Goal: Transaction & Acquisition: Purchase product/service

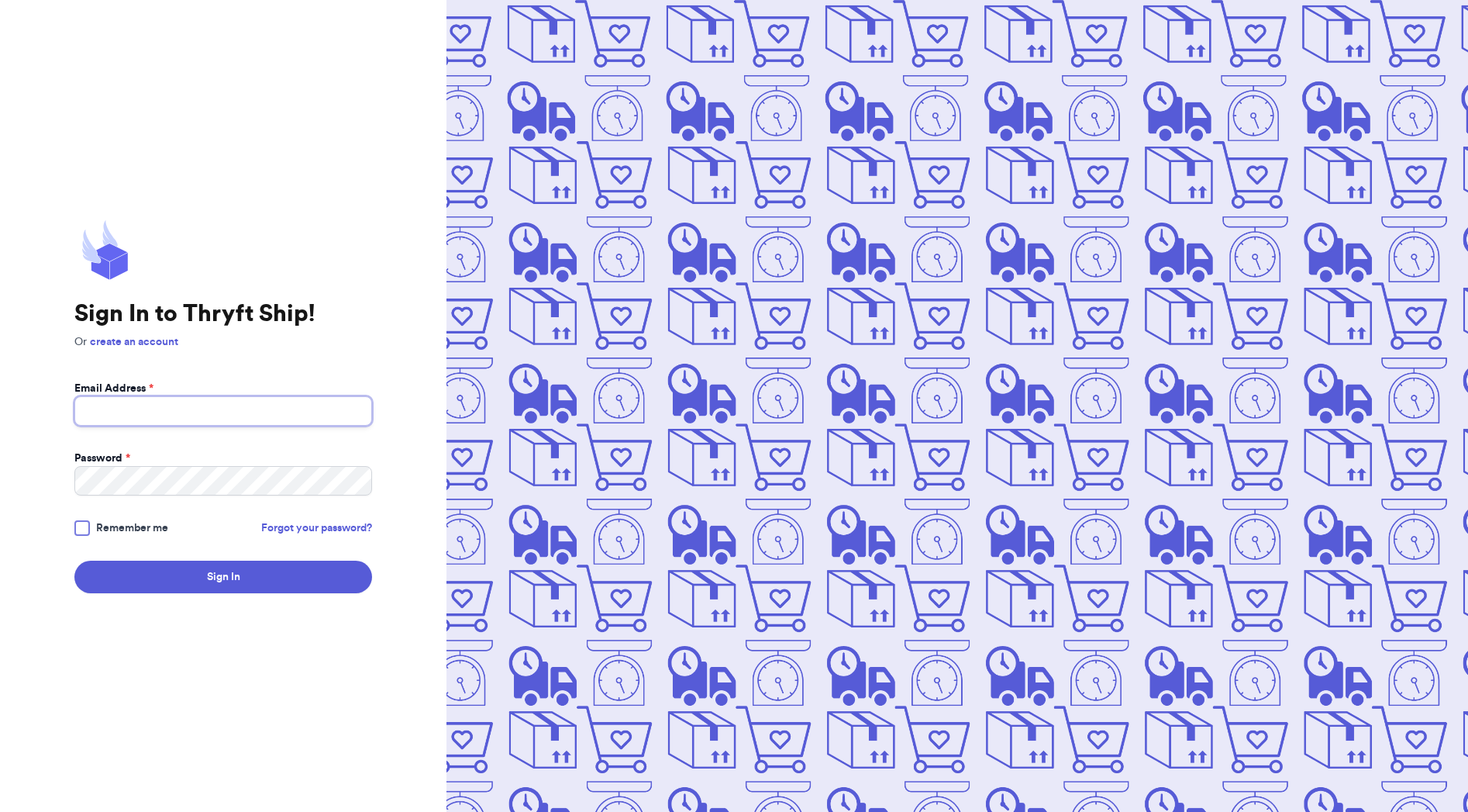
type input "[EMAIL_ADDRESS][DOMAIN_NAME]"
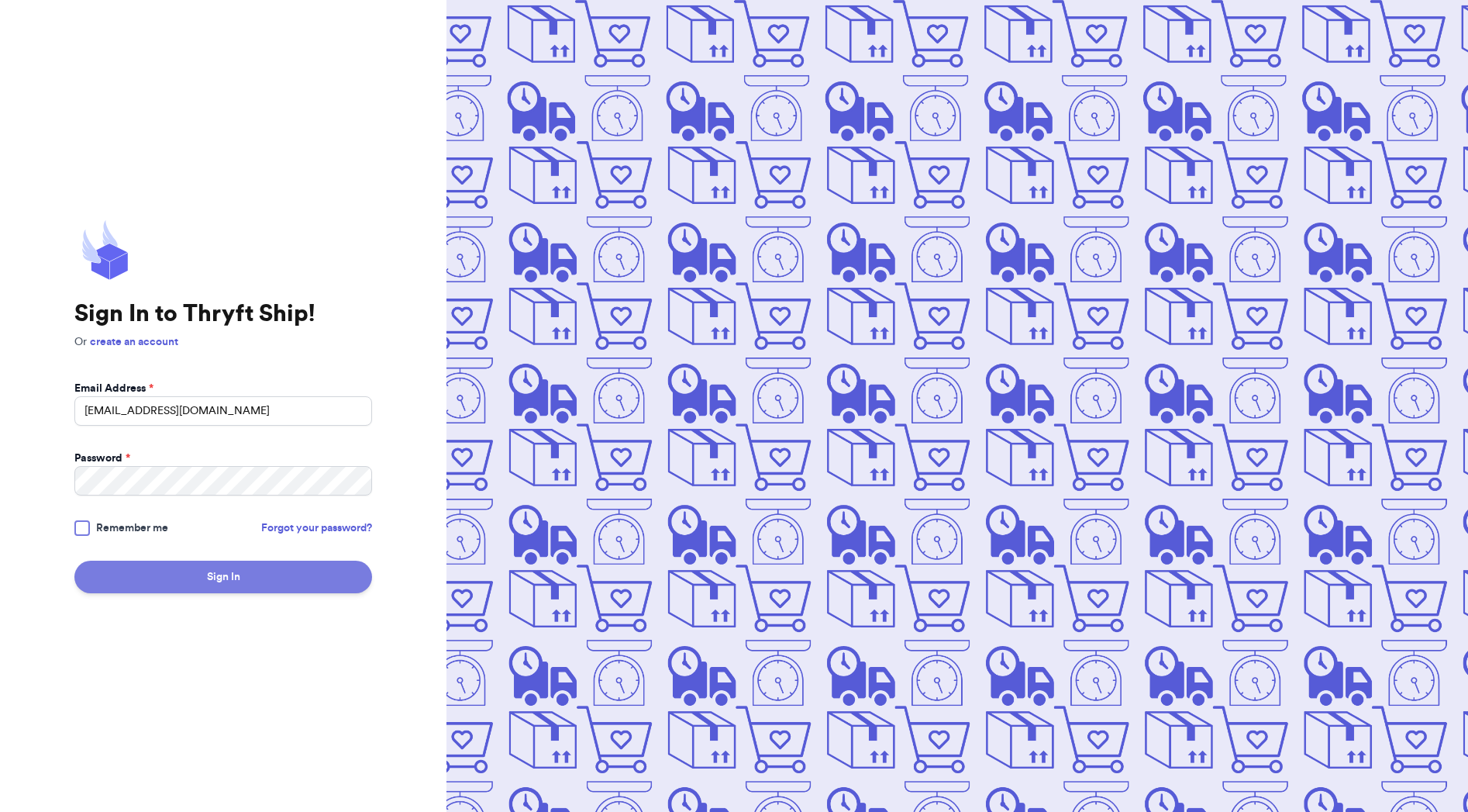
click at [193, 588] on button "Sign In" at bounding box center [223, 576] width 298 height 32
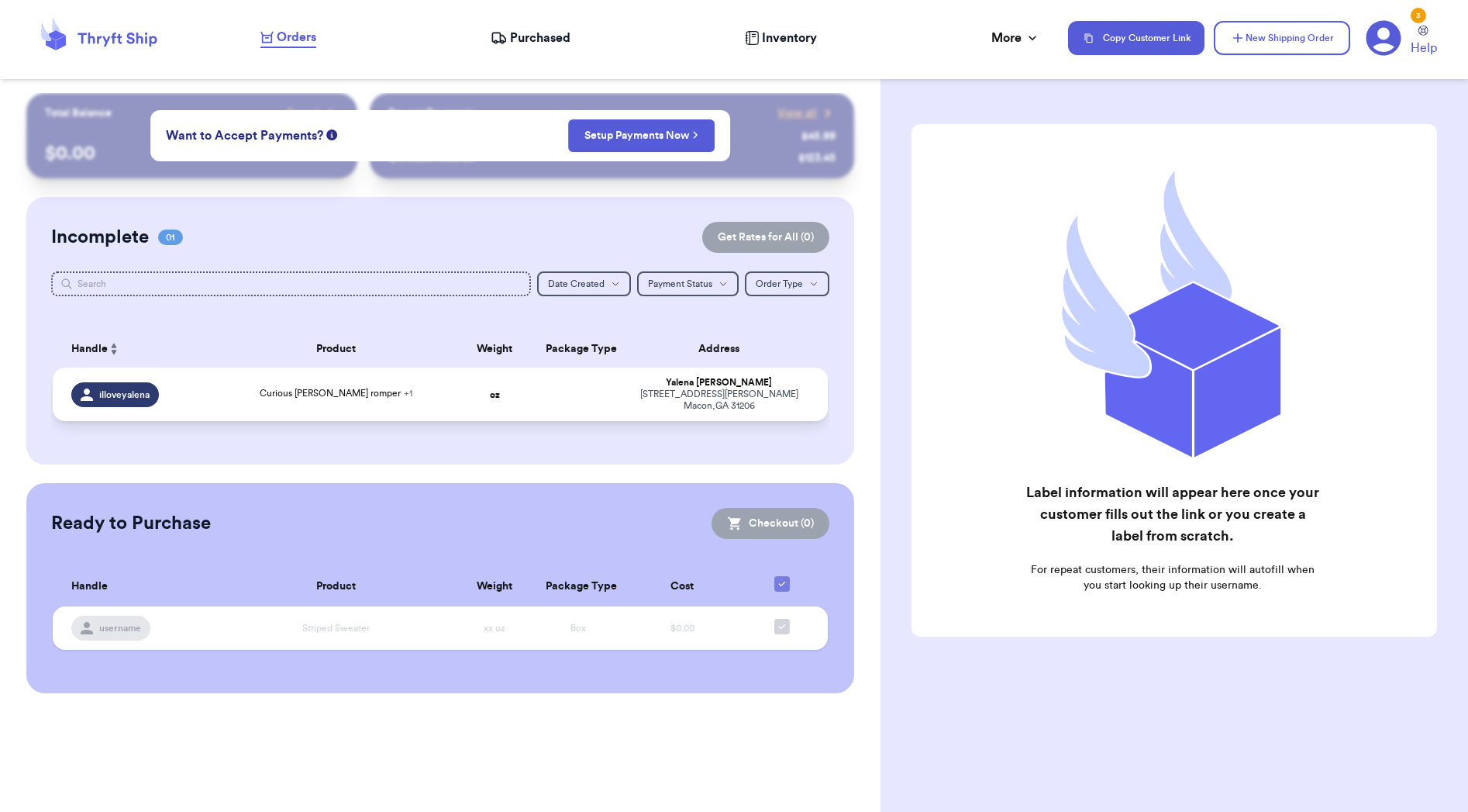
click at [629, 412] on div "[STREET_ADDRESS][PERSON_NAME]" at bounding box center [719, 399] width 180 height 24
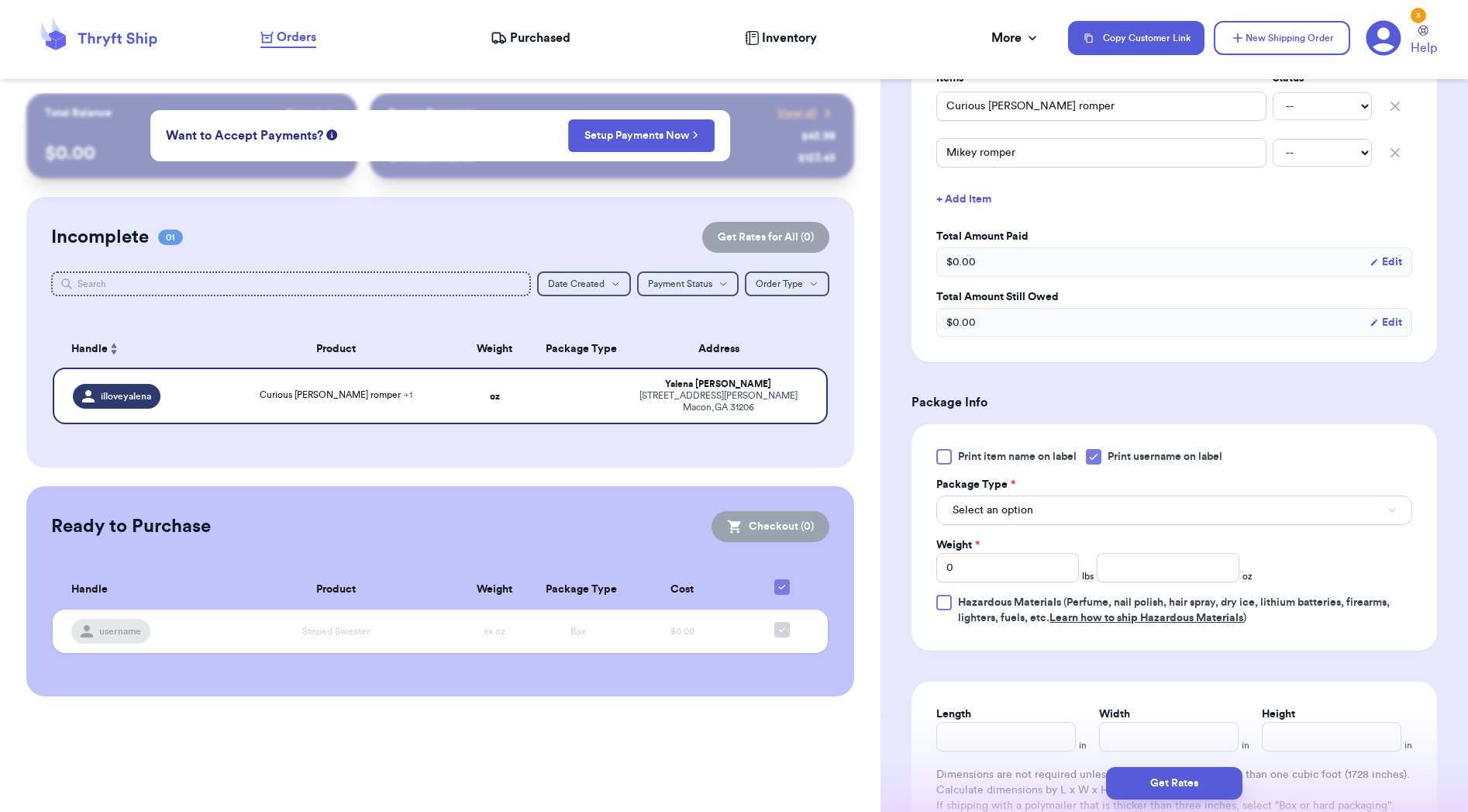
scroll to position [407, 0]
click at [1102, 454] on div at bounding box center [1094, 454] width 16 height 16
click at [0, 0] on input "Print username on label" at bounding box center [0, 0] width 0 height 0
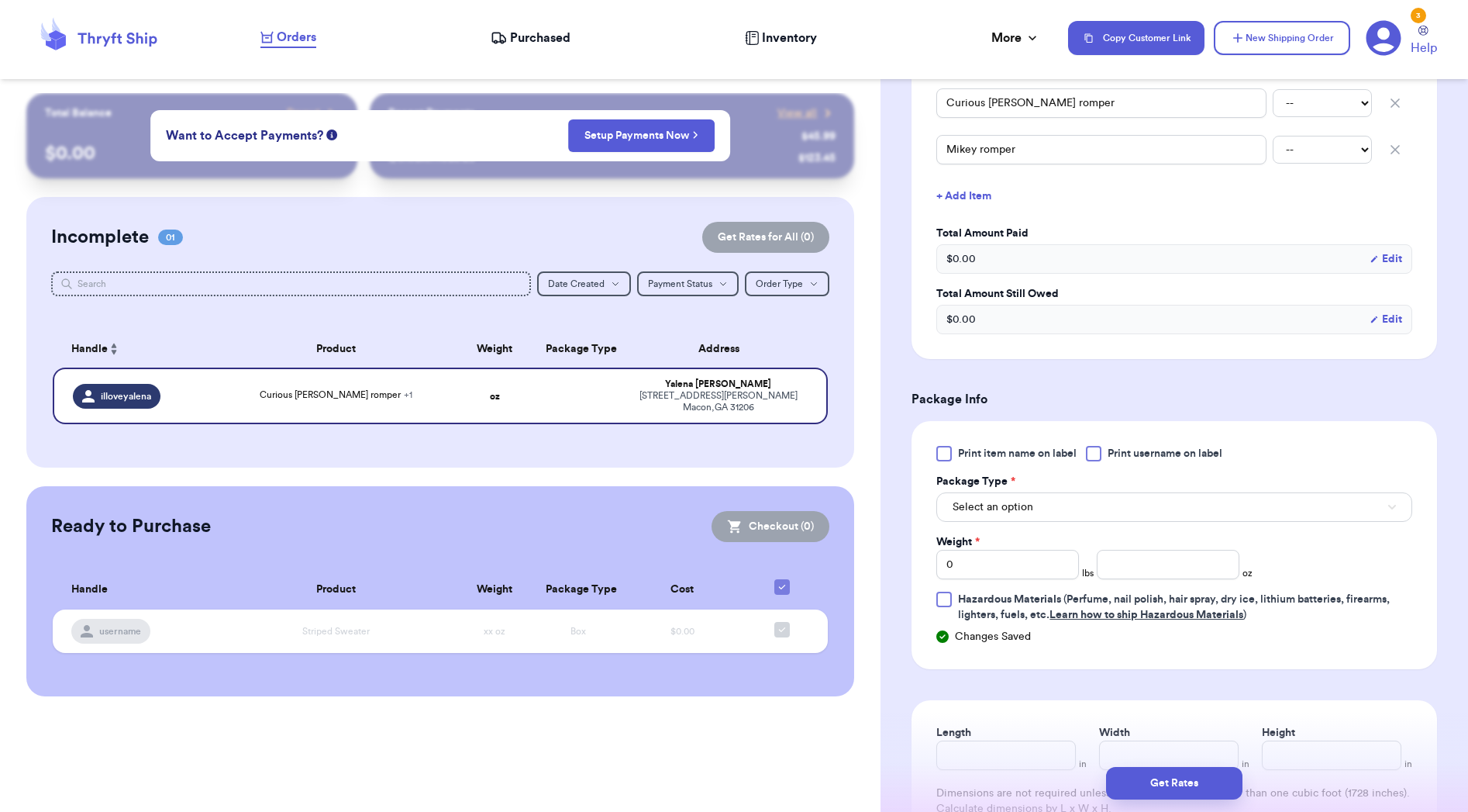
click at [1100, 519] on button "Select an option" at bounding box center [1174, 507] width 476 height 30
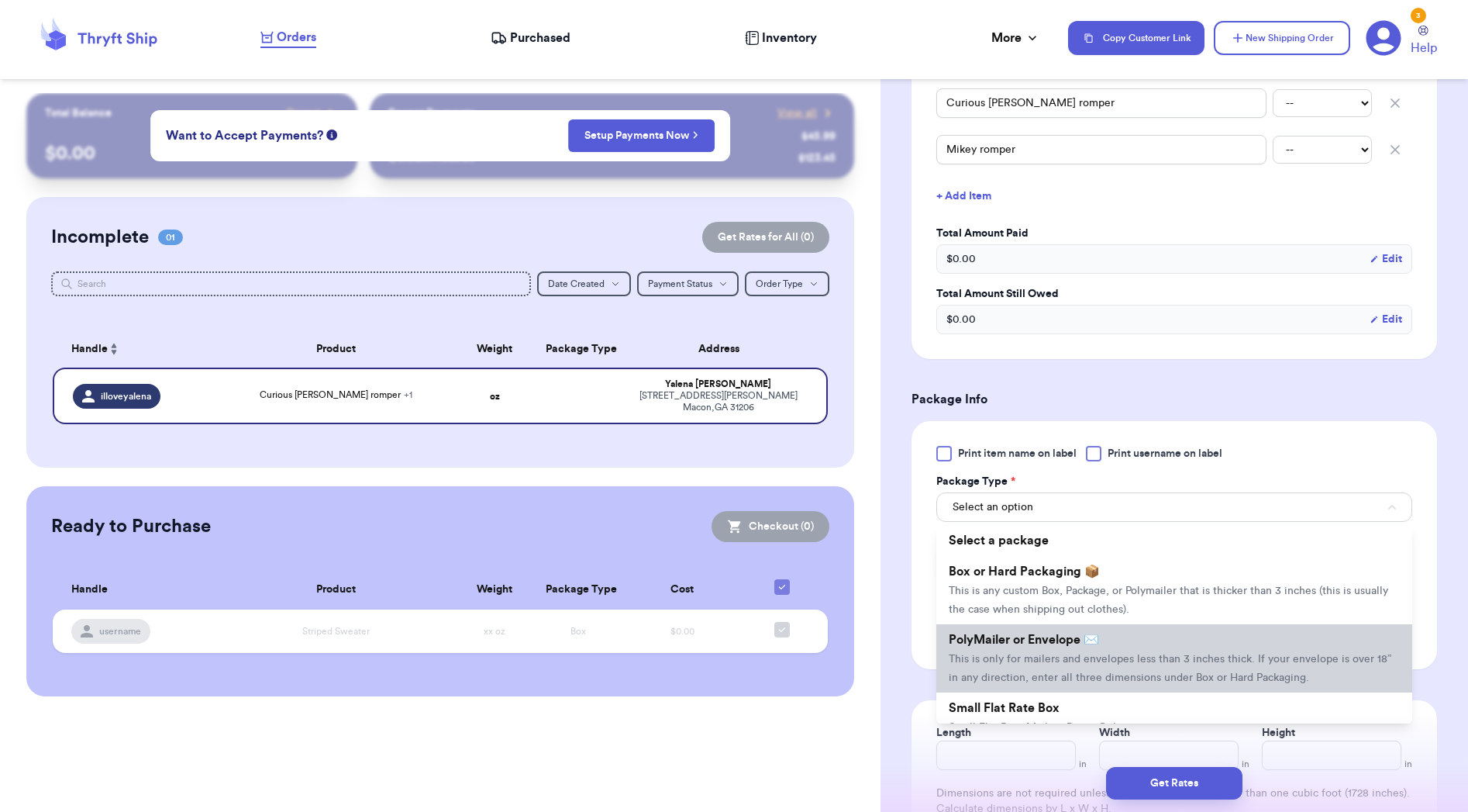
click at [1075, 646] on span "PolyMailer or Envelope ✉️" at bounding box center [1024, 639] width 151 height 12
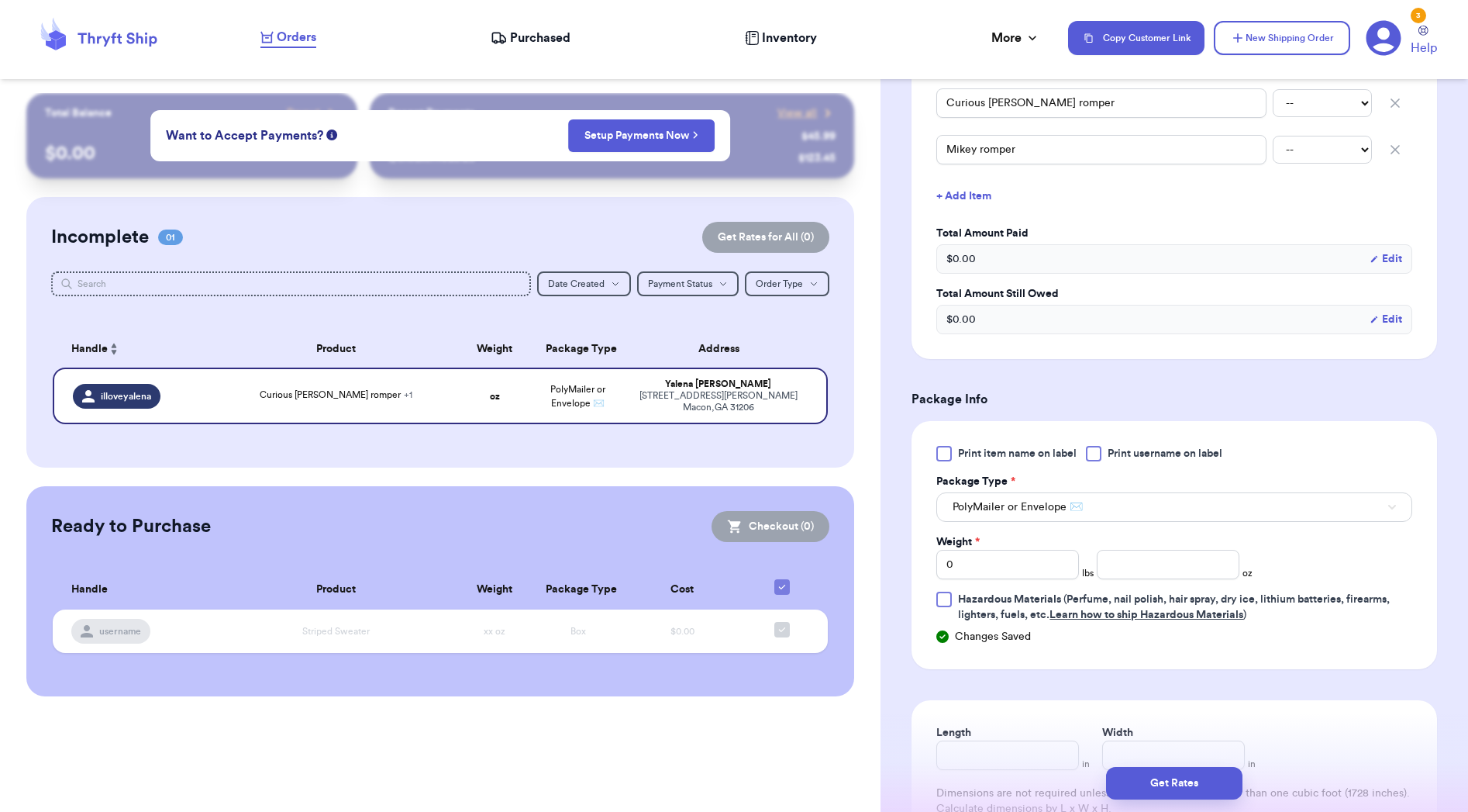
scroll to position [437, 0]
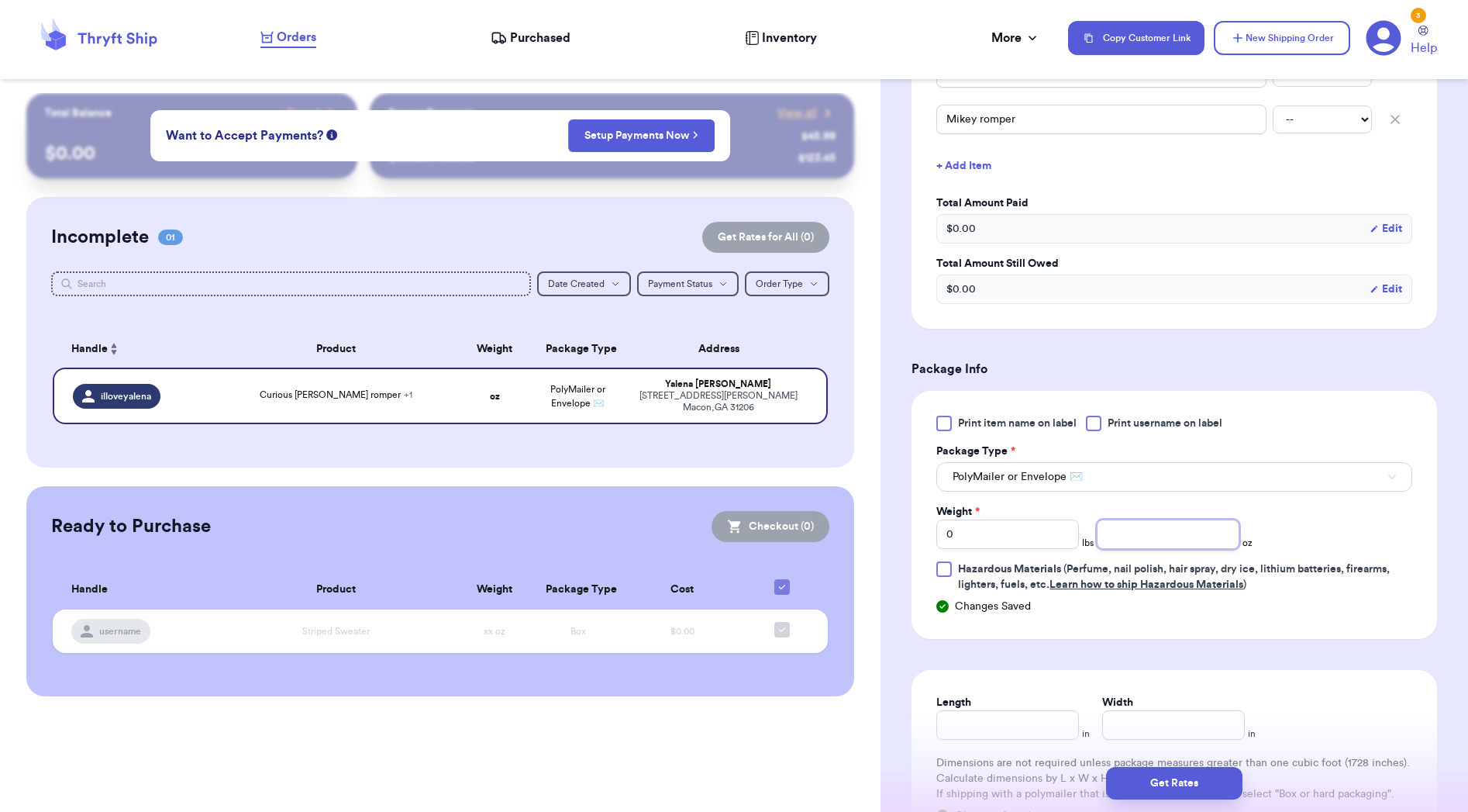
click at [1130, 549] on input "number" at bounding box center [1168, 534] width 143 height 30
type input "8"
click at [956, 722] on input "Length" at bounding box center [1007, 725] width 143 height 30
type input "9"
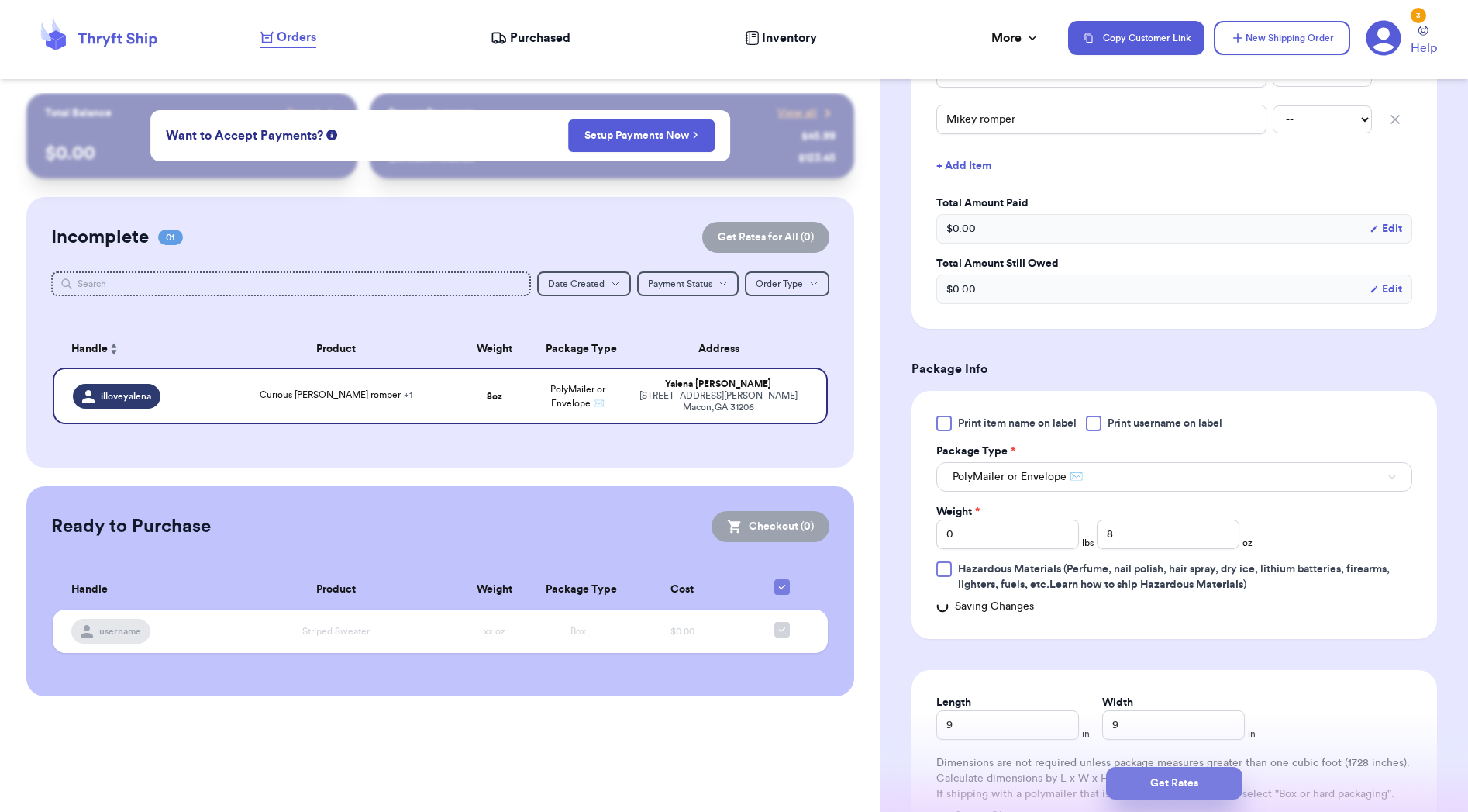
click at [1171, 782] on button "Get Rates" at bounding box center [1175, 782] width 137 height 32
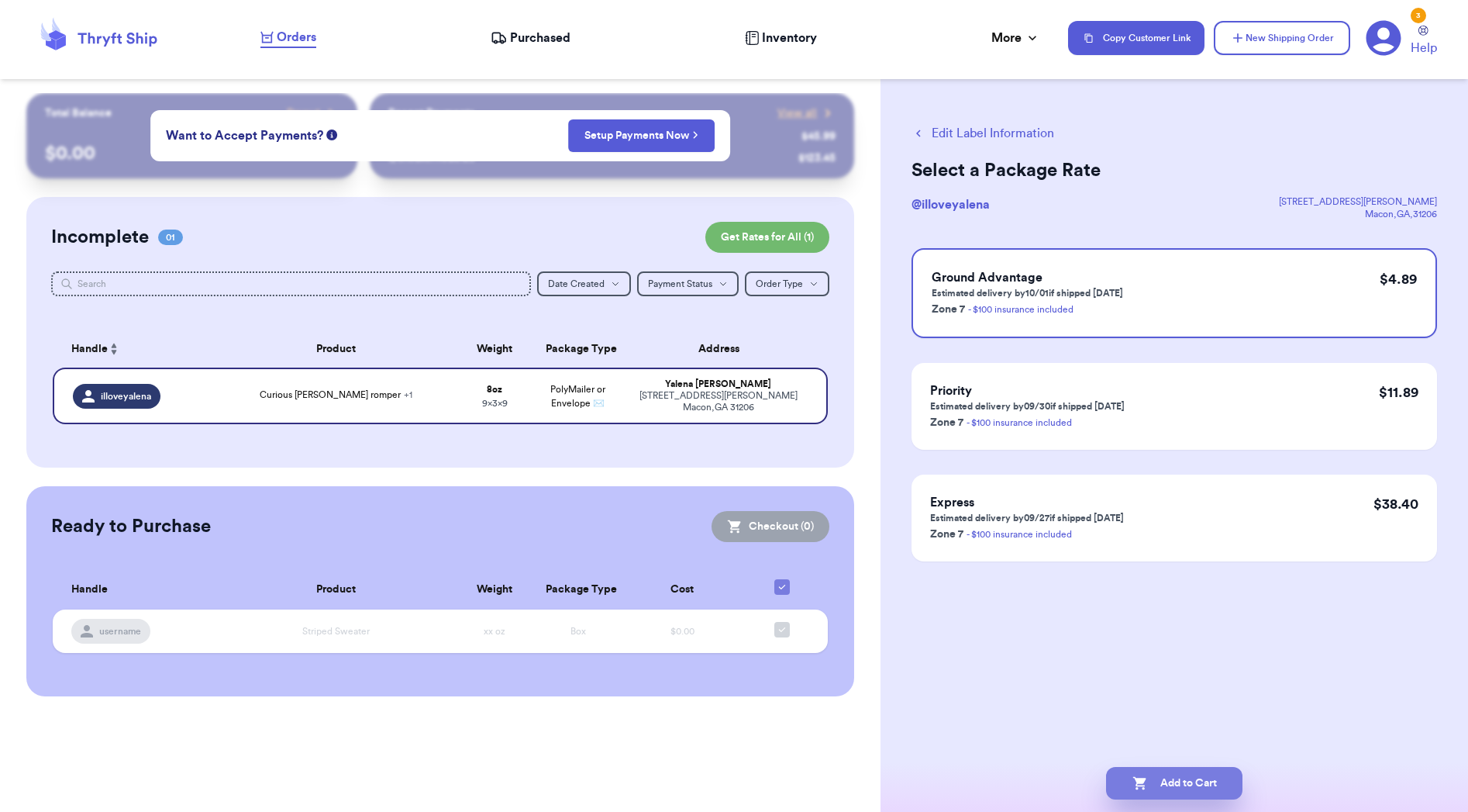
click at [1172, 780] on button "Add to Cart" at bounding box center [1175, 782] width 137 height 32
checkbox input "true"
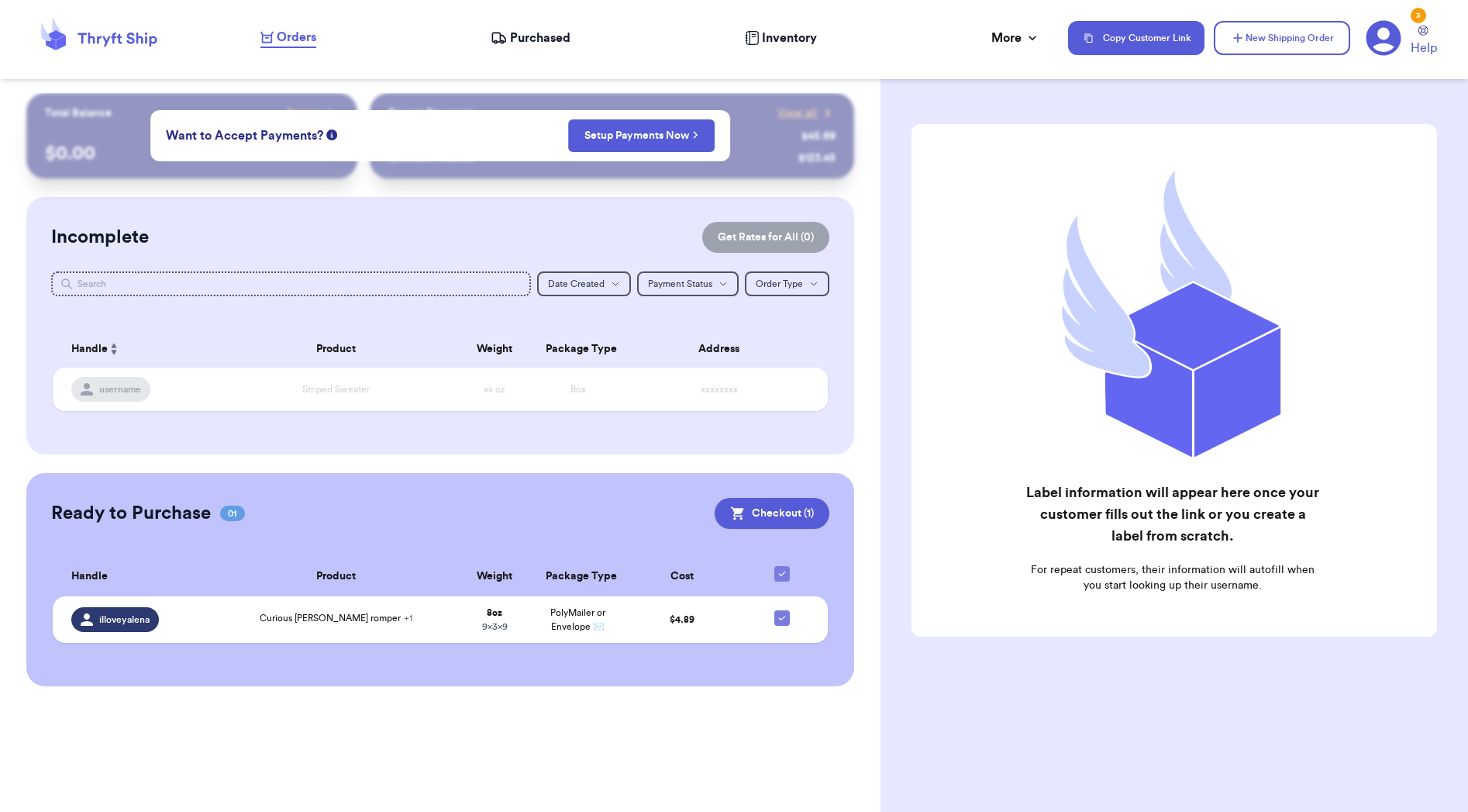
click at [551, 29] on span "Purchased" at bounding box center [540, 38] width 60 height 18
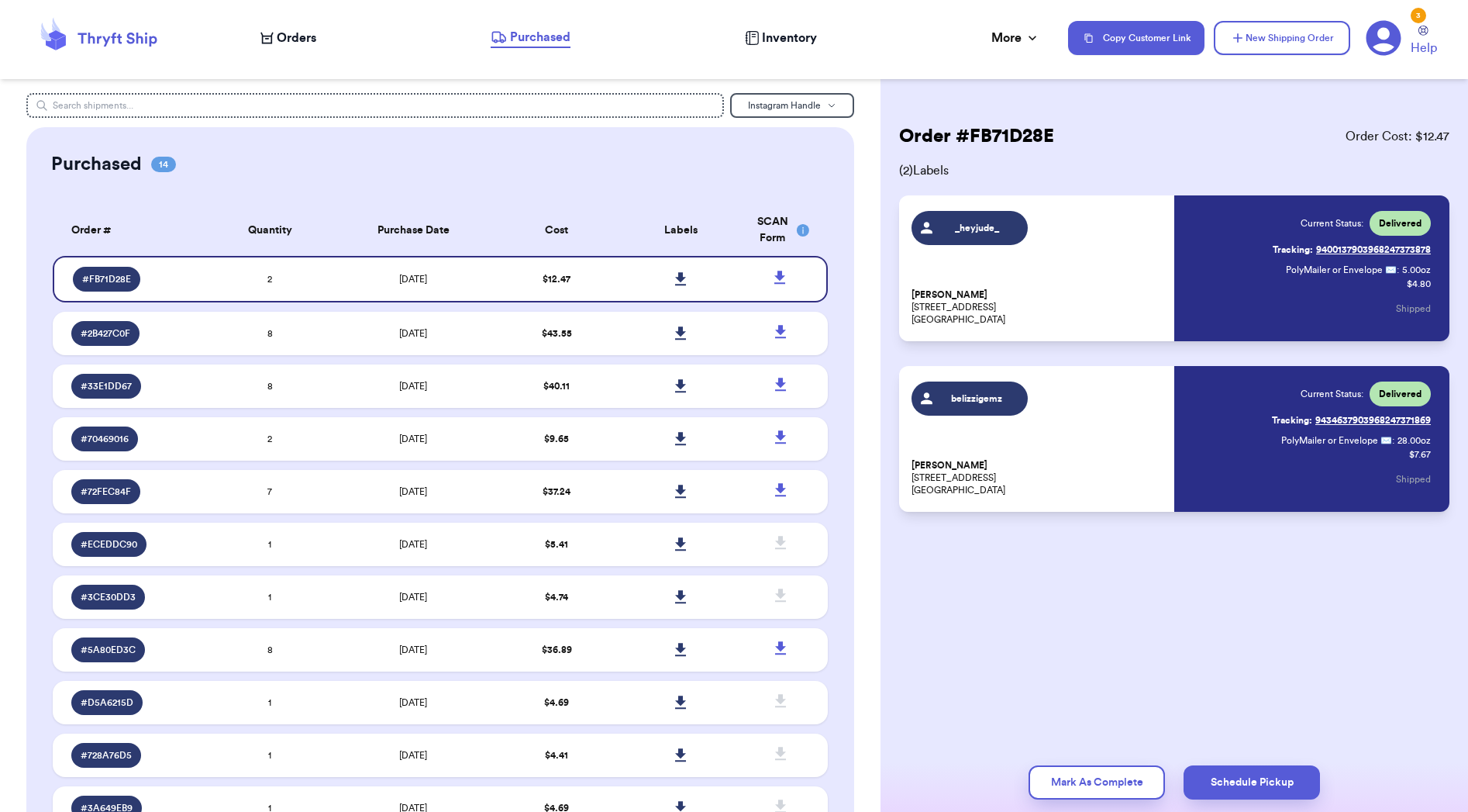
scroll to position [23, 0]
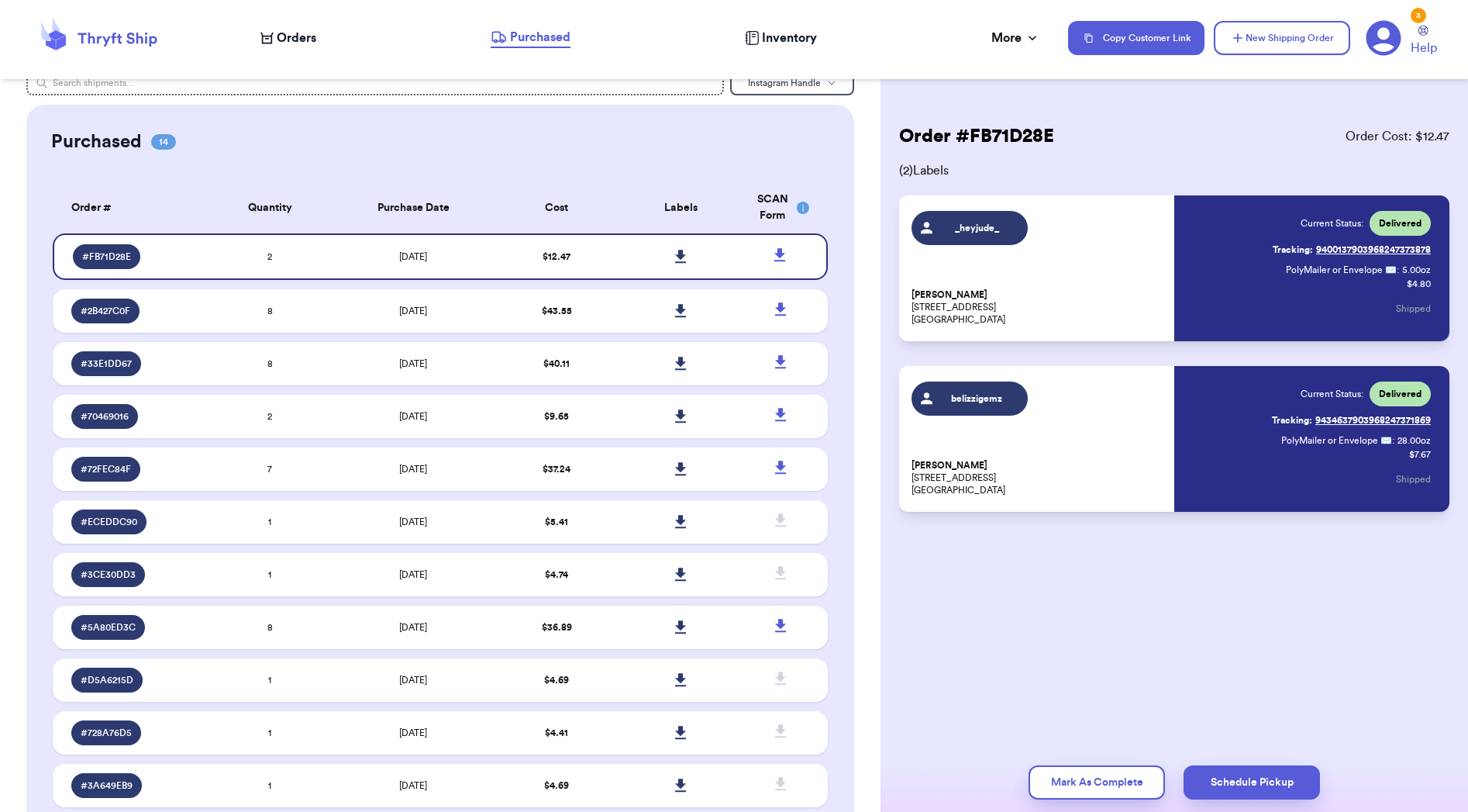
click at [329, 37] on div "Orders Purchased Inventory More Stats Completed Orders Payments Payouts" at bounding box center [656, 38] width 793 height 20
click at [301, 40] on span "Orders" at bounding box center [296, 38] width 39 height 18
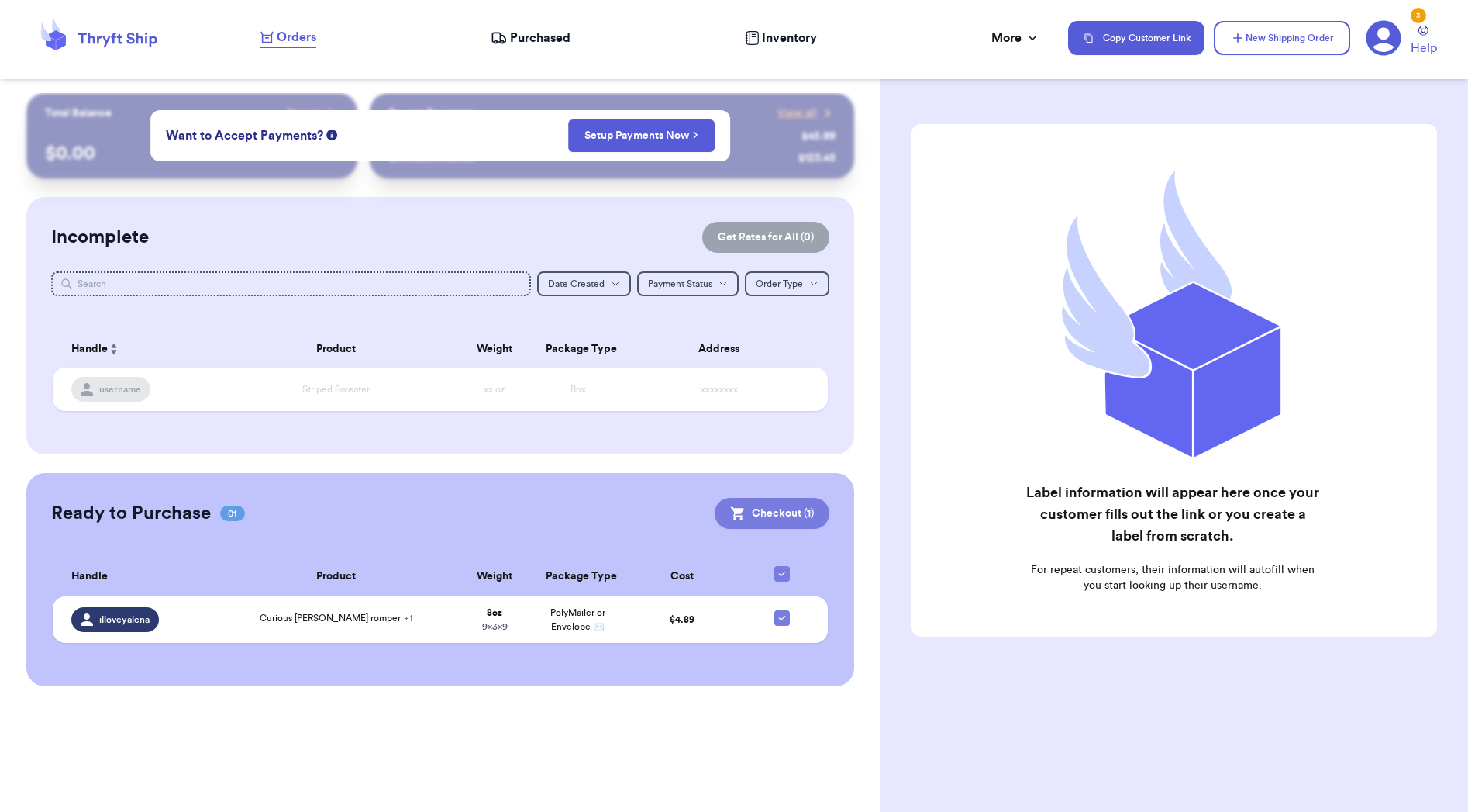
click at [785, 521] on button "Checkout ( 1 )" at bounding box center [772, 512] width 115 height 31
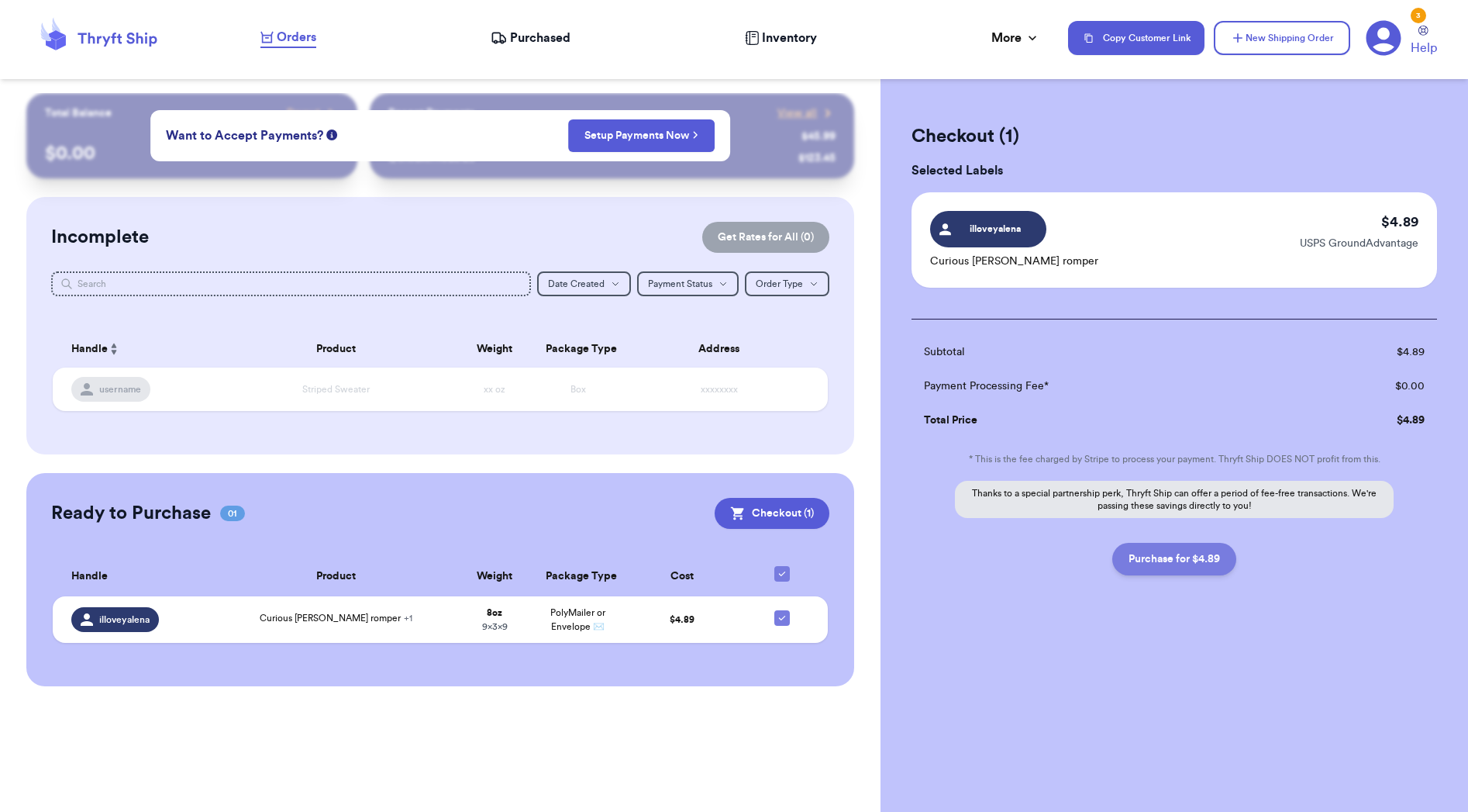
click at [1193, 566] on button "Purchase for $4.89" at bounding box center [1175, 559] width 124 height 32
checkbox input "false"
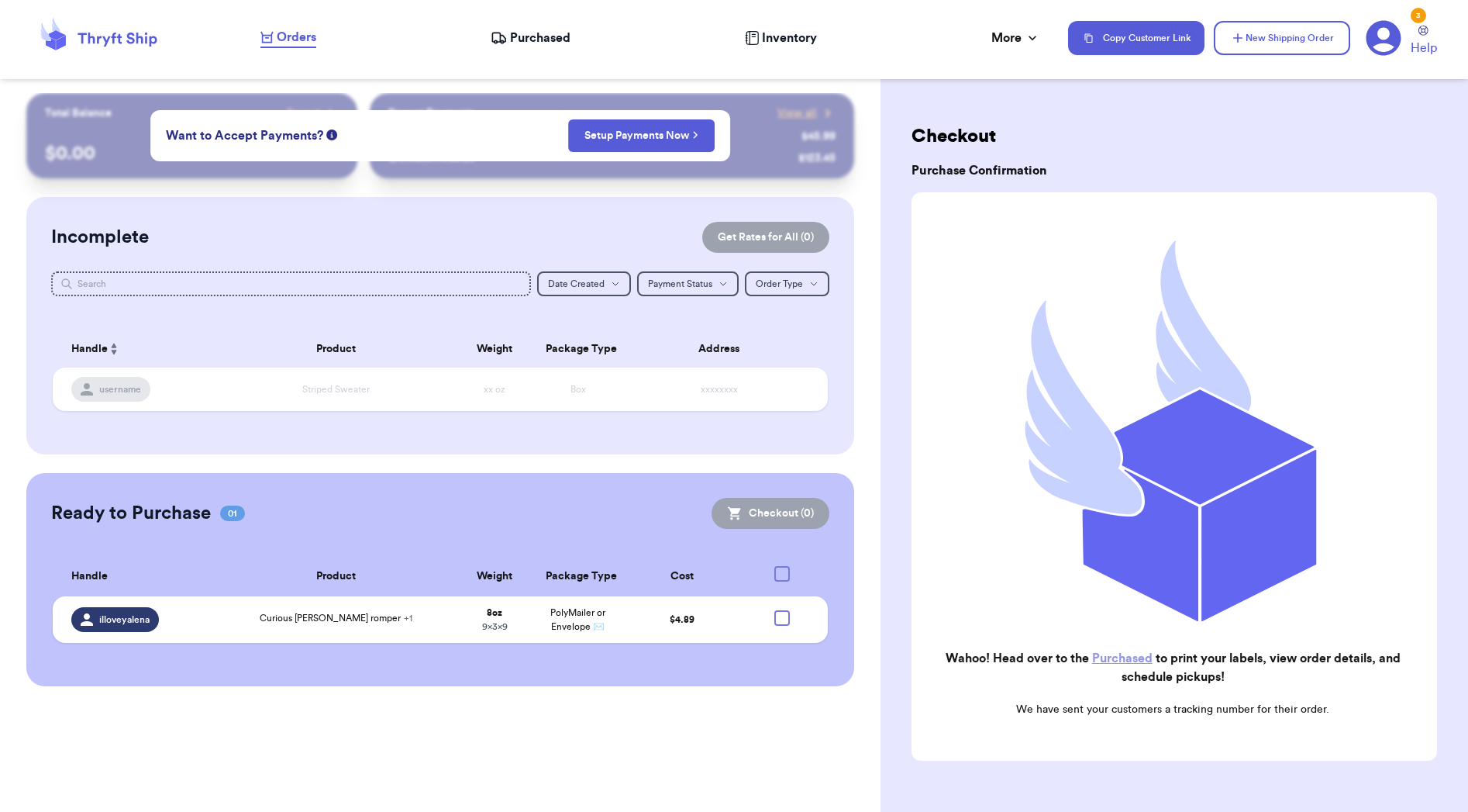
checkbox input "true"
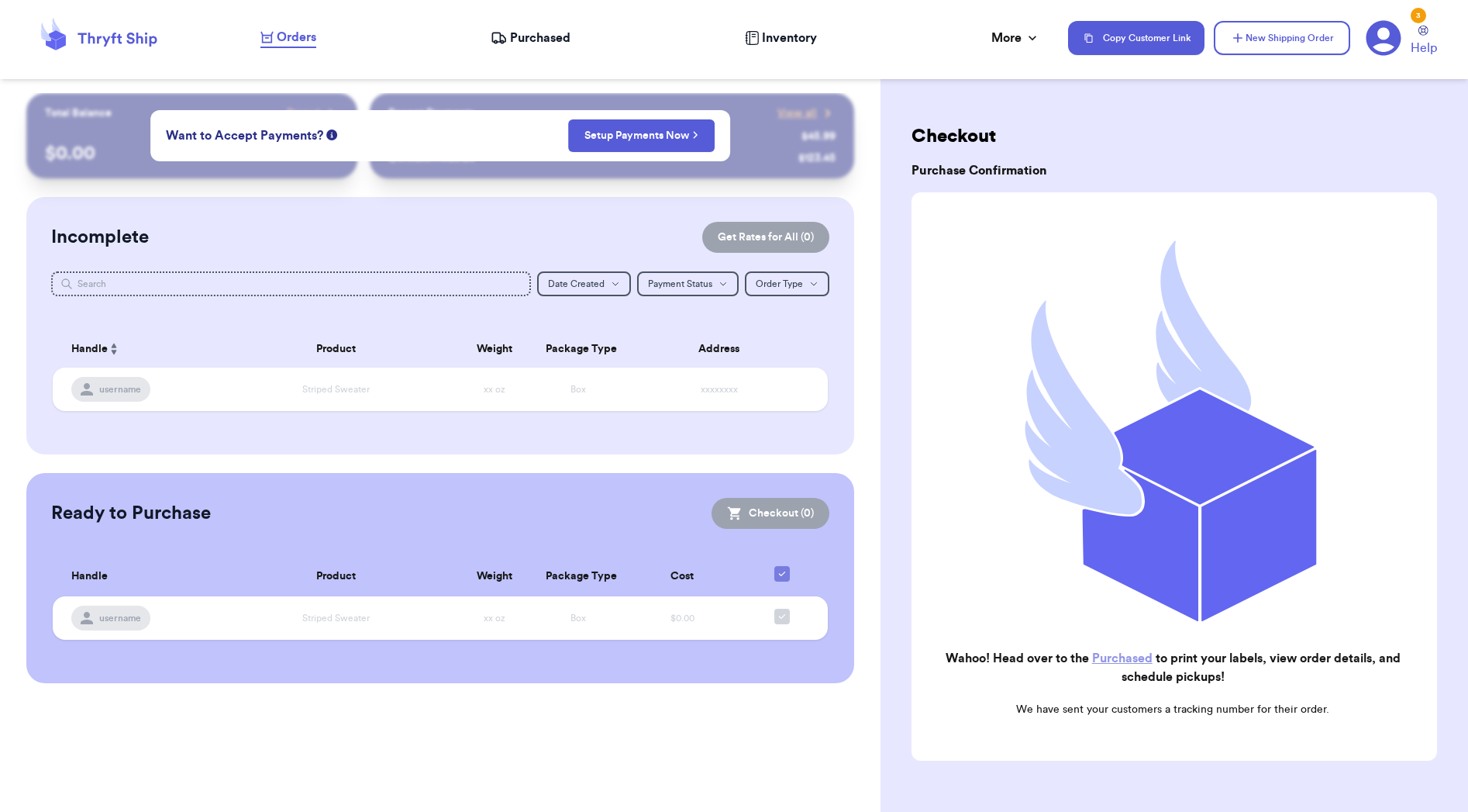
click at [1083, 651] on h2 "Wahoo! Head over to the Purchased to print your labels, view order details, and…" at bounding box center [1173, 667] width 498 height 37
click at [1119, 661] on link "Purchased" at bounding box center [1122, 658] width 60 height 12
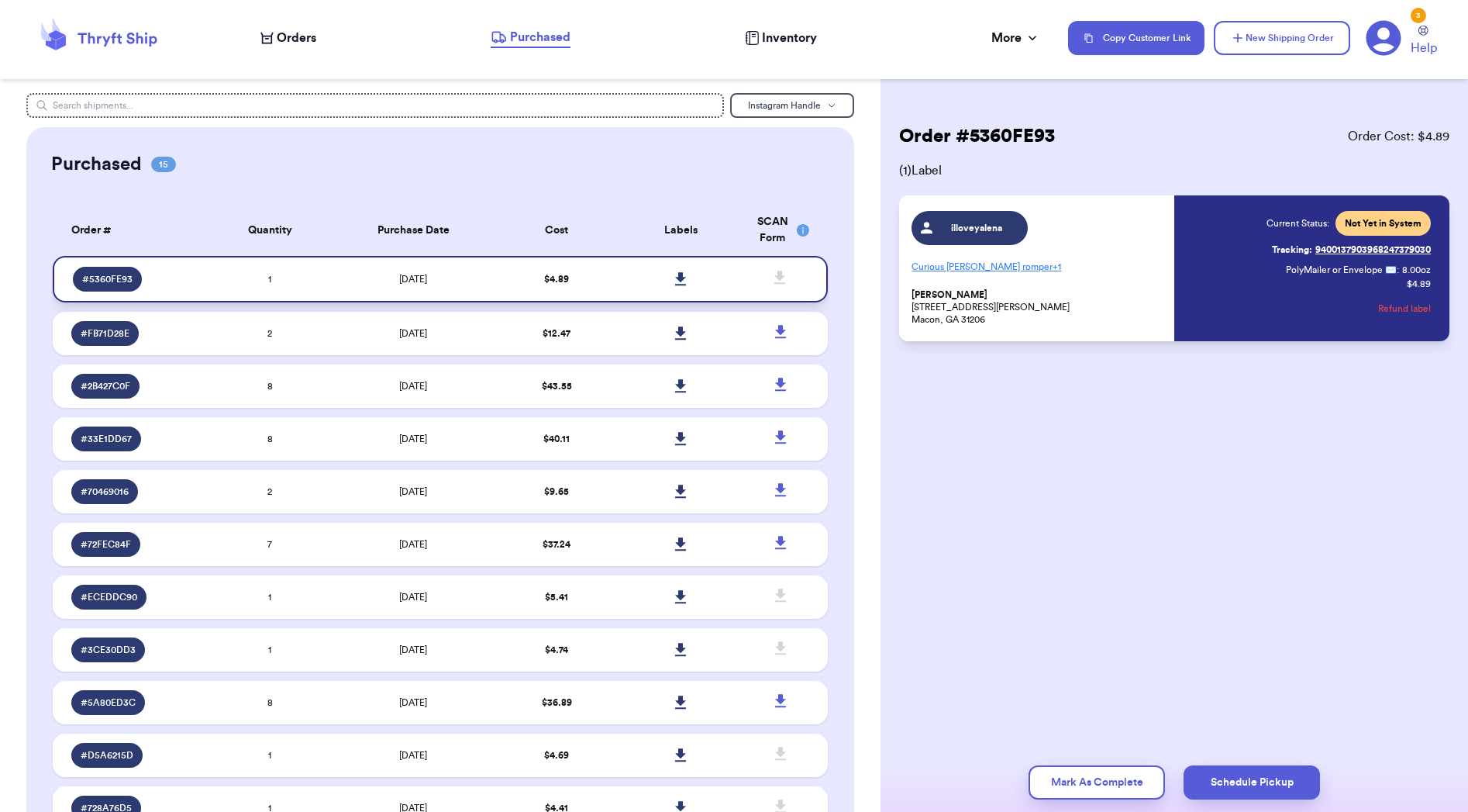
click at [677, 286] on icon at bounding box center [681, 279] width 11 height 14
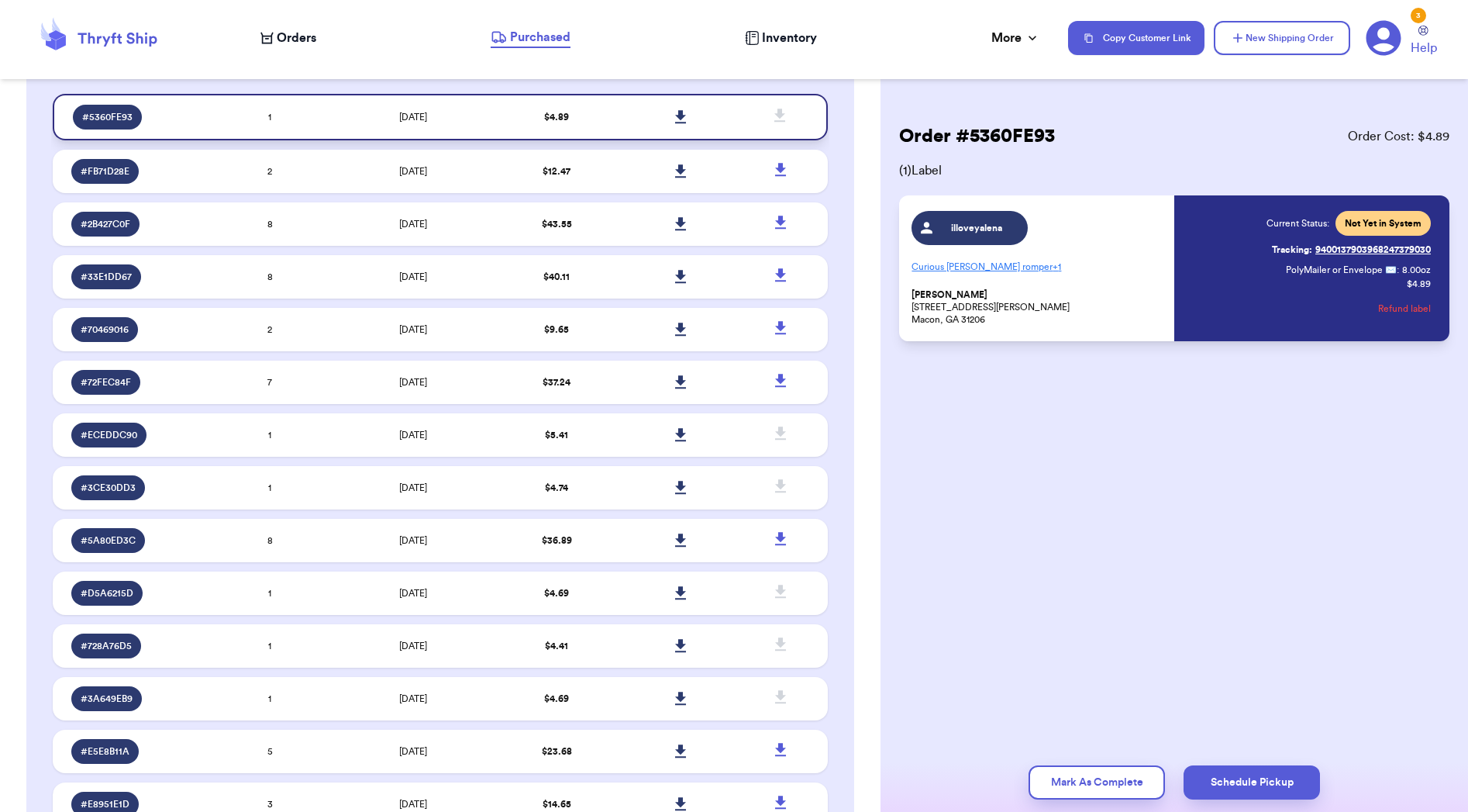
scroll to position [259, 0]
